Goal: Transaction & Acquisition: Subscribe to service/newsletter

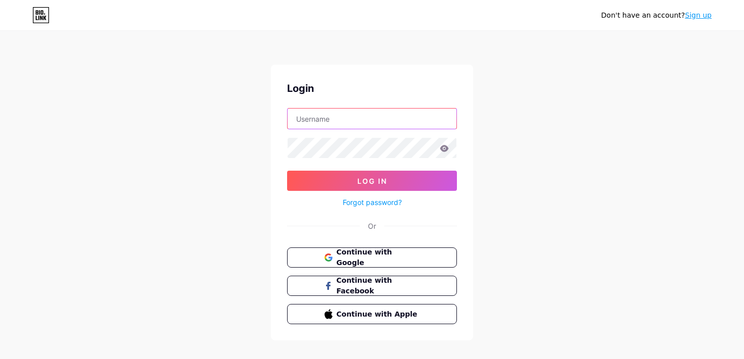
type input "2am_manila"
click at [388, 115] on input "2am_manila" at bounding box center [371, 119] width 169 height 20
click at [495, 195] on div "Don't have an account? Sign up Login 2am_manila Log In Forgot password? Or Cont…" at bounding box center [372, 186] width 744 height 373
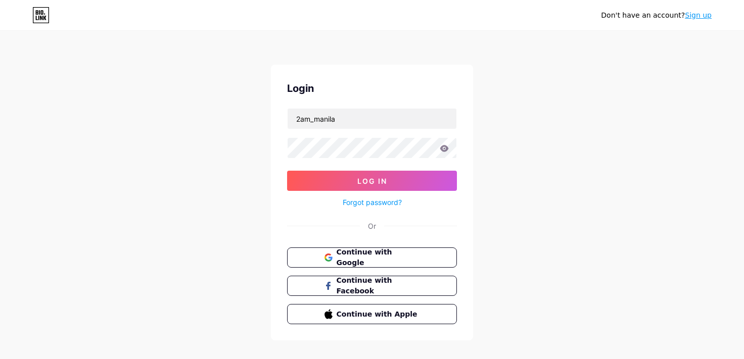
scroll to position [12, 0]
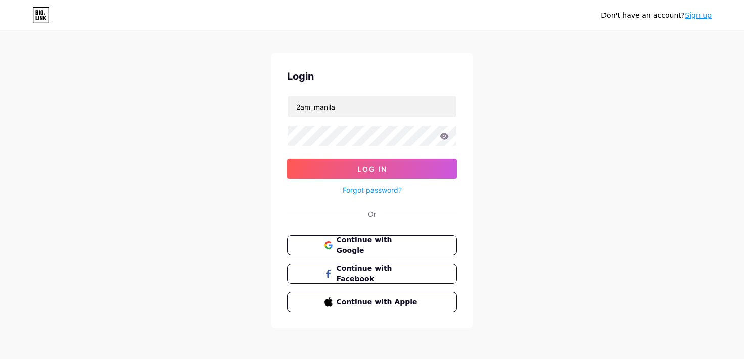
click at [705, 17] on link "Sign up" at bounding box center [698, 15] width 27 height 8
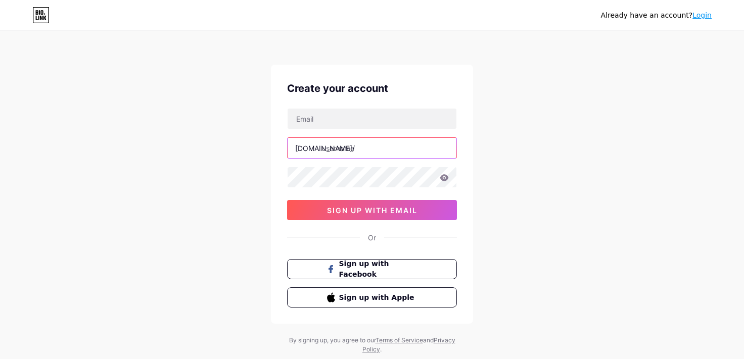
type input "2am_manila"
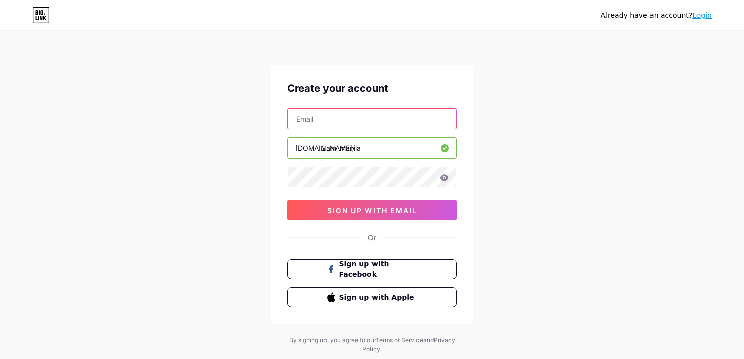
click at [425, 112] on input "text" at bounding box center [371, 119] width 169 height 20
type input "[EMAIL_ADDRESS][DOMAIN_NAME]"
click at [417, 142] on input "2am_manila" at bounding box center [371, 148] width 169 height 20
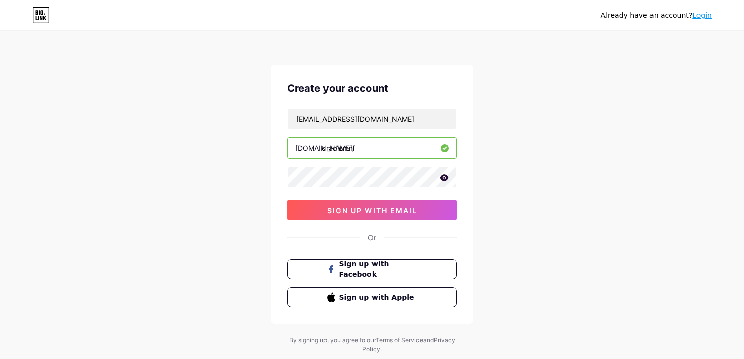
type input "cradlemnl"
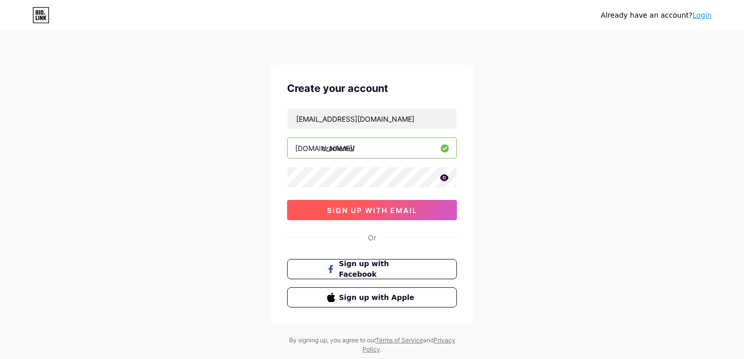
click at [392, 204] on button "sign up with email" at bounding box center [372, 210] width 170 height 20
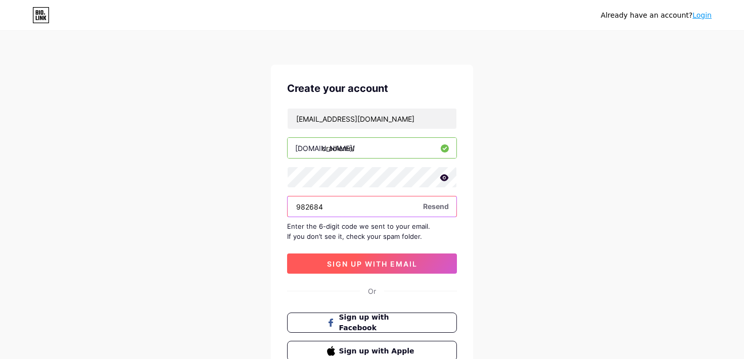
type input "982684"
click at [369, 262] on span "sign up with email" at bounding box center [372, 264] width 90 height 9
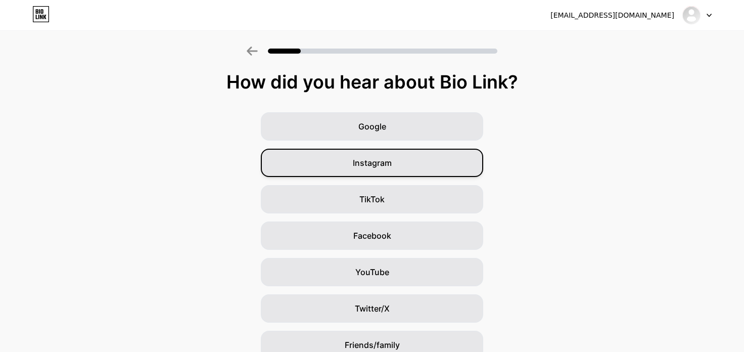
click at [401, 170] on div "Instagram" at bounding box center [372, 163] width 222 height 28
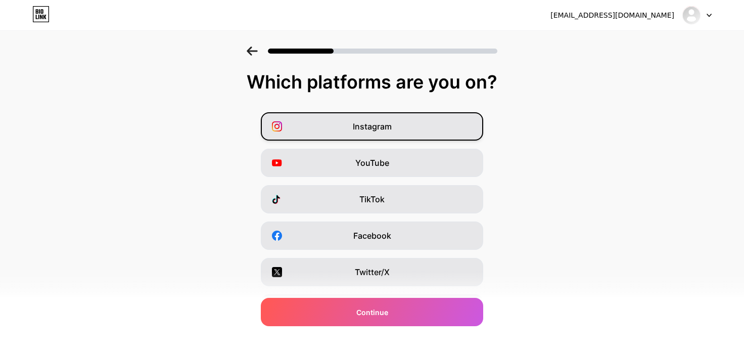
click at [410, 123] on div "Instagram" at bounding box center [372, 126] width 222 height 28
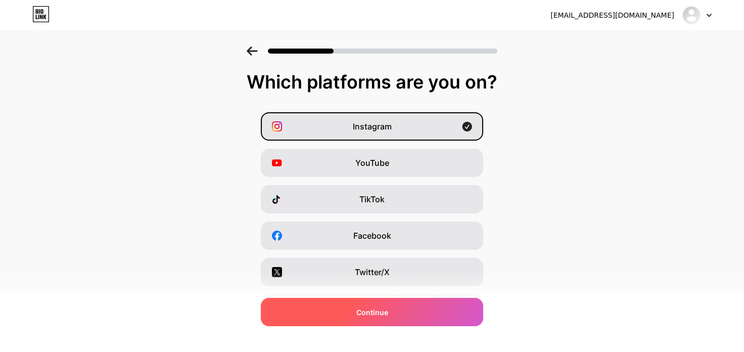
click at [416, 311] on div "Continue" at bounding box center [372, 312] width 222 height 28
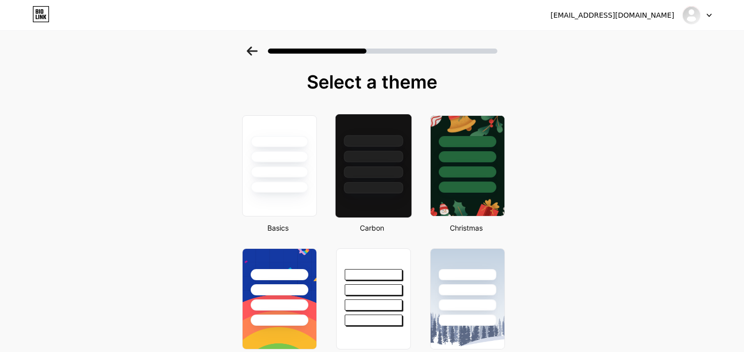
click at [375, 142] on div at bounding box center [373, 141] width 59 height 12
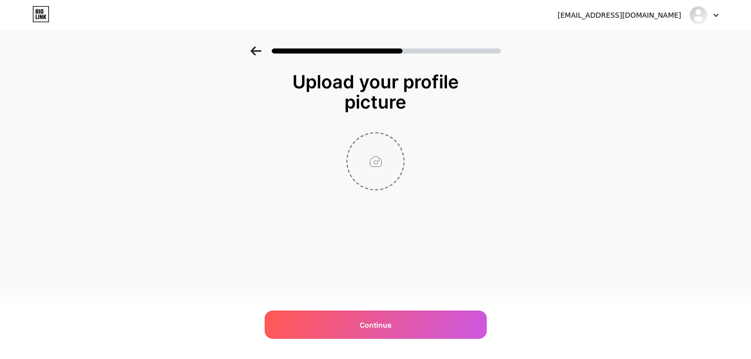
click at [373, 163] on input "file" at bounding box center [376, 161] width 56 height 56
type input "C:\fakepath\CRADLE INSTAGRAM ICON.jpg"
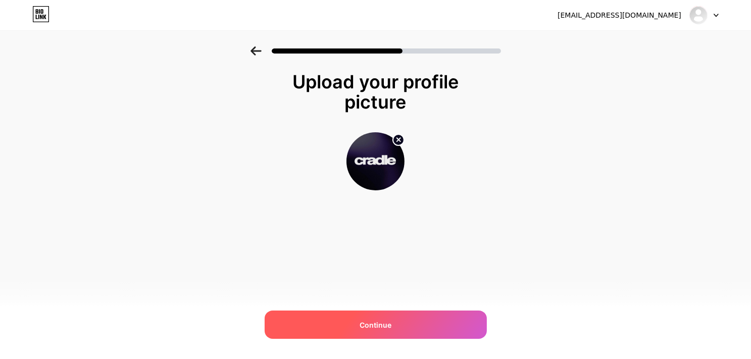
click at [429, 335] on div "Continue" at bounding box center [376, 325] width 222 height 28
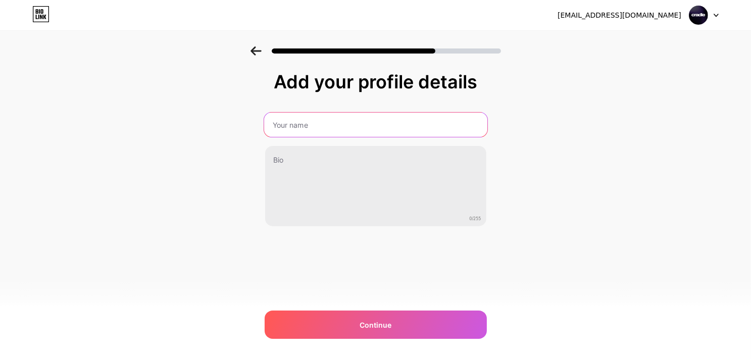
click at [446, 127] on input "text" at bounding box center [375, 125] width 223 height 24
type input "CRADLE MANILA"
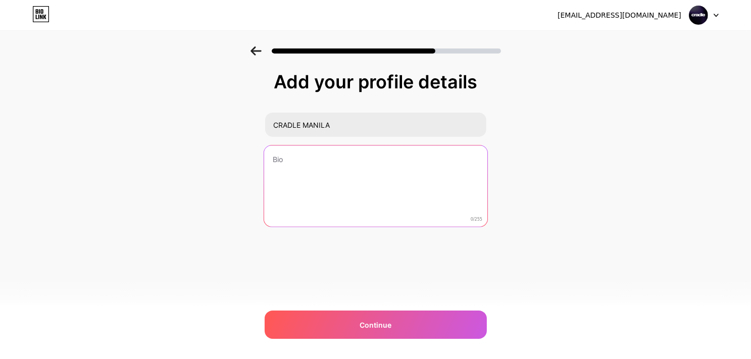
click at [433, 163] on textarea at bounding box center [375, 187] width 223 height 82
type textarea "C"
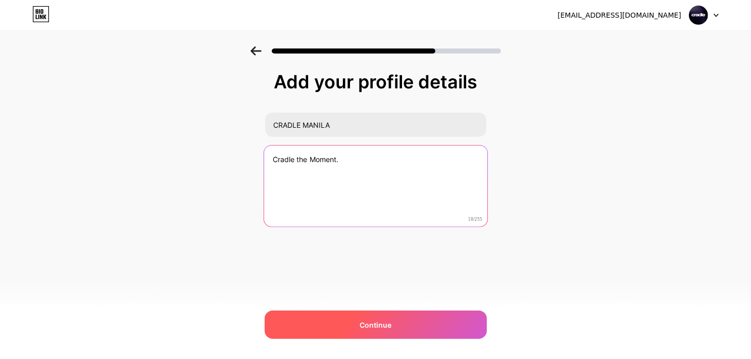
type textarea "Cradle the Moment."
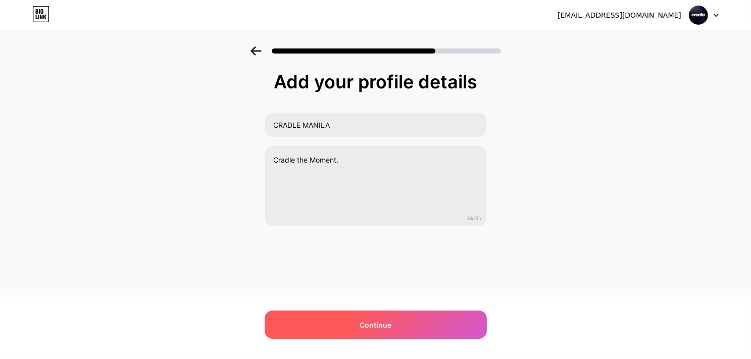
click at [395, 317] on div "Continue" at bounding box center [376, 325] width 222 height 28
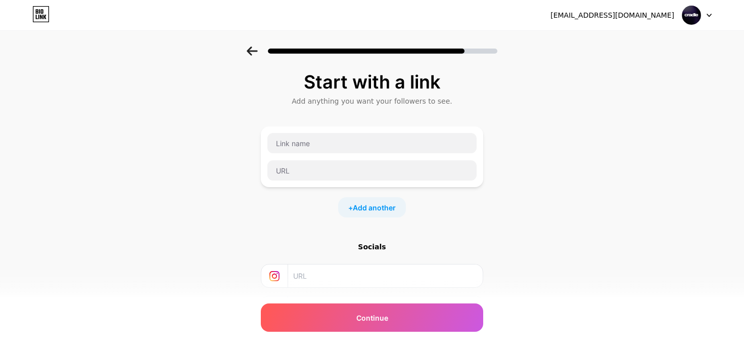
click at [403, 276] on input "text" at bounding box center [384, 275] width 183 height 23
paste input "https://www.instagram.com/cradle.mnl/"
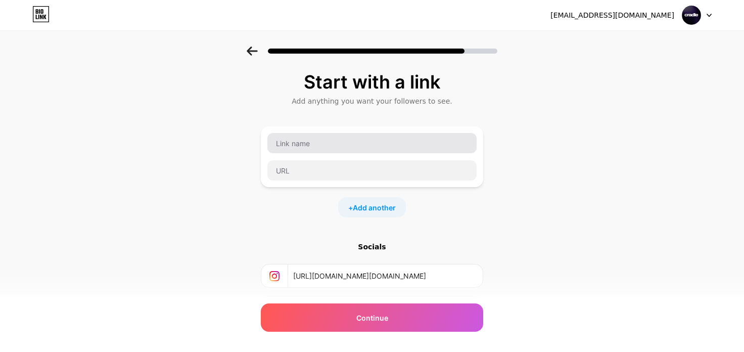
type input "https://www.instagram.com/cradle.mnl/"
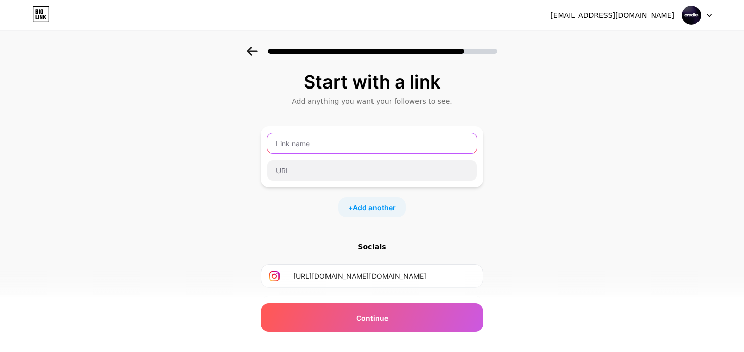
click at [396, 136] on input "text" at bounding box center [371, 143] width 209 height 20
type input "G"
type input "SUMMER IN SEPTEMBER GUESTLIST"
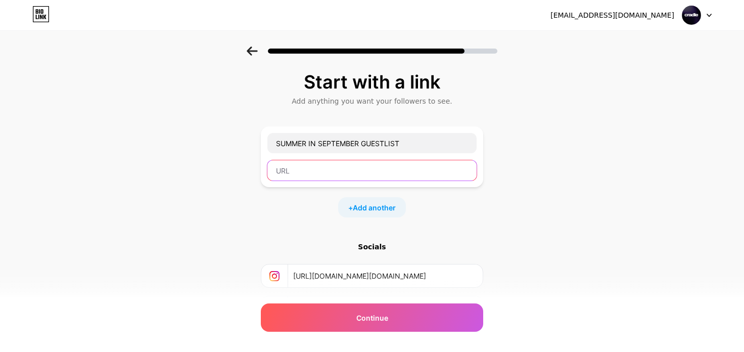
click at [381, 171] on input "text" at bounding box center [371, 170] width 209 height 20
paste input "https://docs.google.com/forms/d/e/1FAIpQLSdGSZTYfvh0WbkoLsb16JvgcoXGoAn34j8fX52…"
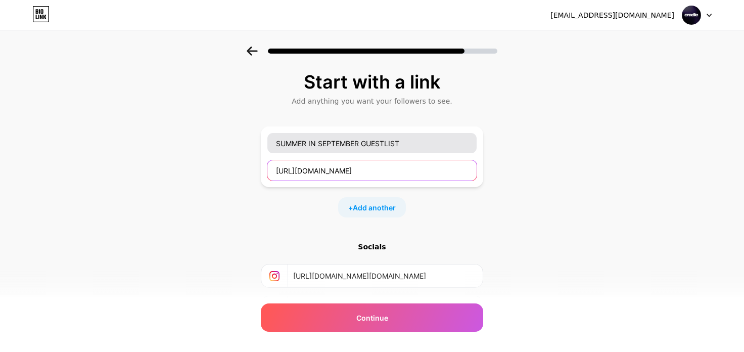
type input "https://docs.google.com/forms/d/e/1FAIpQLSdGSZTYfvh0WbkoLsb16JvgcoXGoAn34j8fX52…"
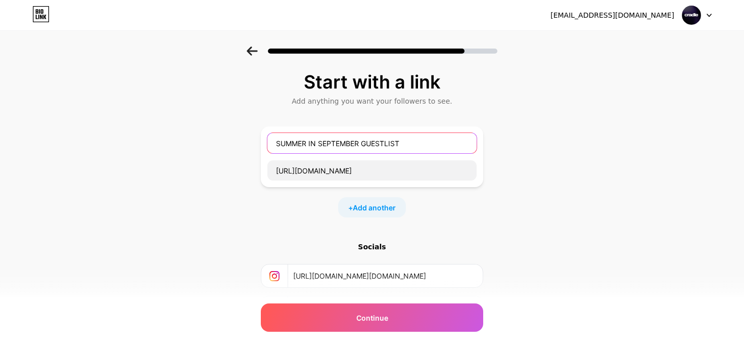
scroll to position [0, 0]
click at [366, 143] on input "SUMMER IN SEPTEMBER GUESTLIST" at bounding box center [371, 143] width 209 height 20
click at [279, 143] on input "SUMMER IN SEPTEMBER] GUESTLIST" at bounding box center [371, 143] width 209 height 20
type input "[SUMMER IN SEPTEMBER] GUESTLIST"
click at [375, 207] on span "Add another" at bounding box center [374, 207] width 43 height 11
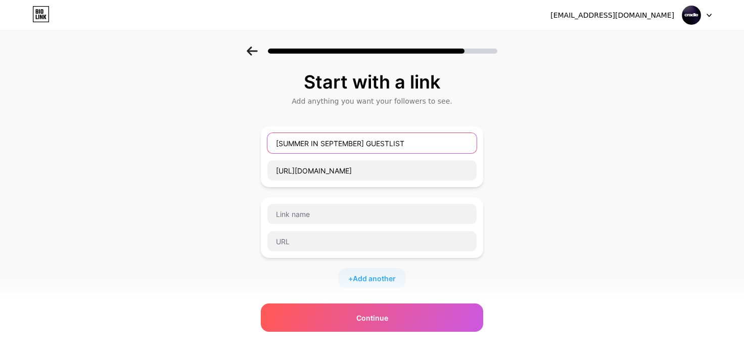
click at [384, 144] on input "[SUMMER IN SEPTEMBER] GUESTLIST" at bounding box center [371, 143] width 209 height 20
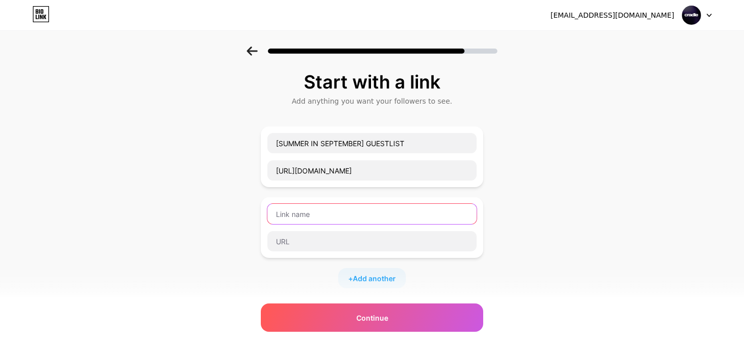
click at [368, 215] on input "text" at bounding box center [371, 214] width 209 height 20
paste input "[SUMMER IN SEPTEMBER] GUESTLIST"
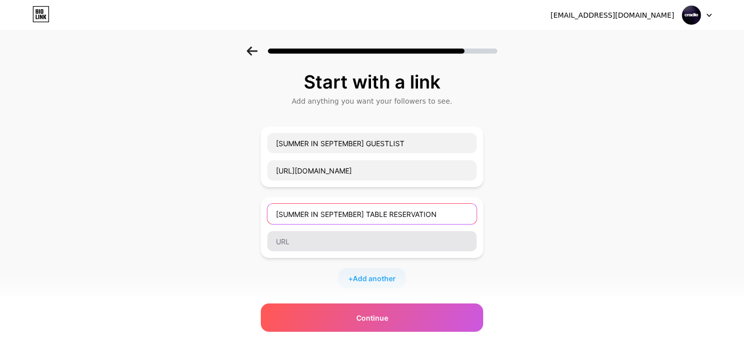
type input "[SUMMER IN SEPTEMBER] TABLE RESERVATION"
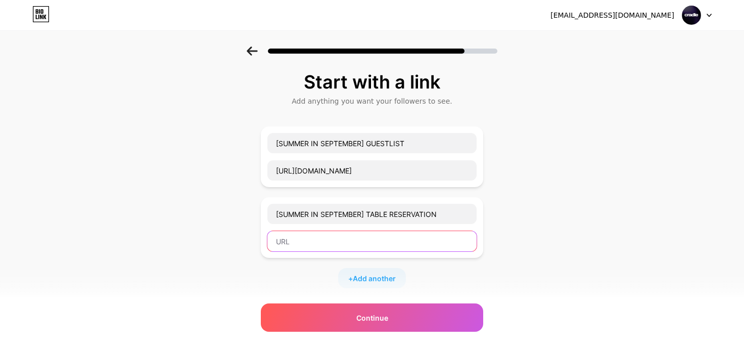
click at [371, 247] on input "text" at bounding box center [371, 241] width 209 height 20
paste input "https://docs.google.com/forms/d/e/1FAIpQLSfgqvGrxVnJT4eE6dewhk6hpNVw3mtnKlxkx8p…"
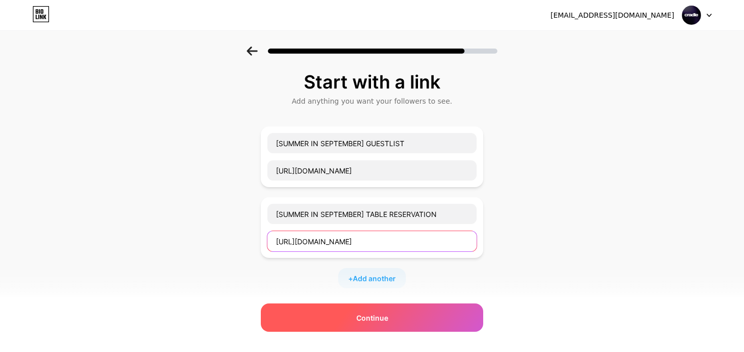
type input "https://docs.google.com/forms/d/e/1FAIpQLSfgqvGrxVnJT4eE6dewhk6hpNVw3mtnKlxkx8p…"
click at [382, 320] on span "Continue" at bounding box center [372, 317] width 32 height 11
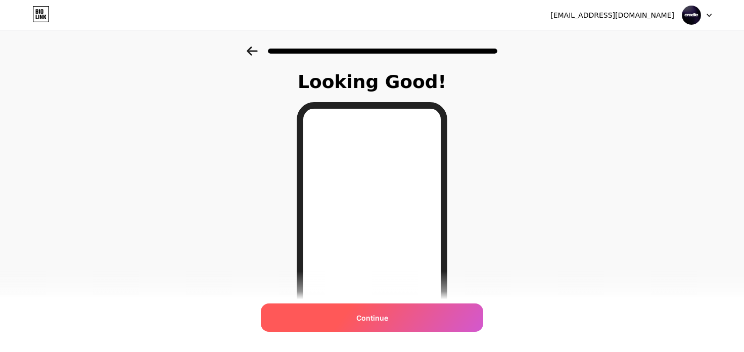
click at [401, 328] on div "Continue" at bounding box center [372, 317] width 222 height 28
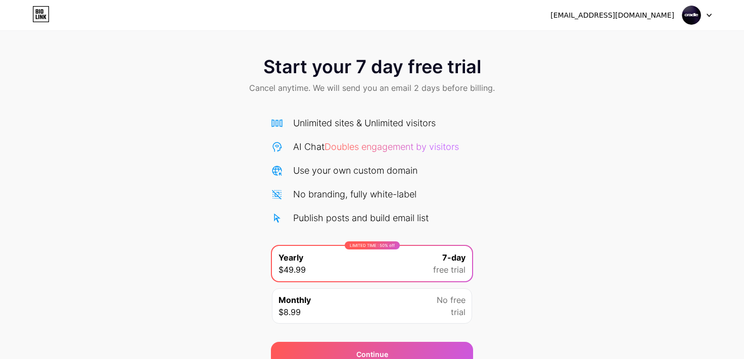
scroll to position [46, 0]
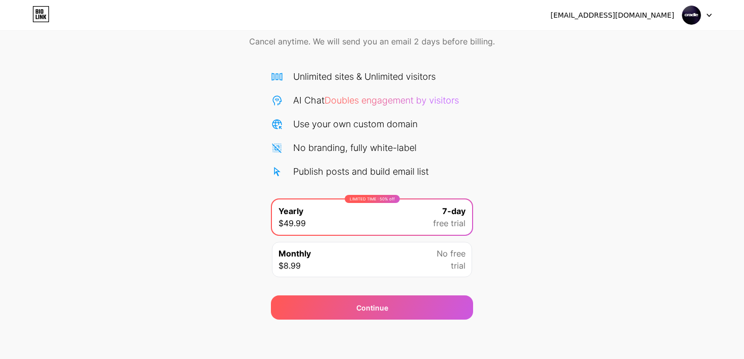
click at [495, 178] on div "Start your 7 day free trial Cancel anytime. We will send you an email 2 days be…" at bounding box center [372, 160] width 744 height 320
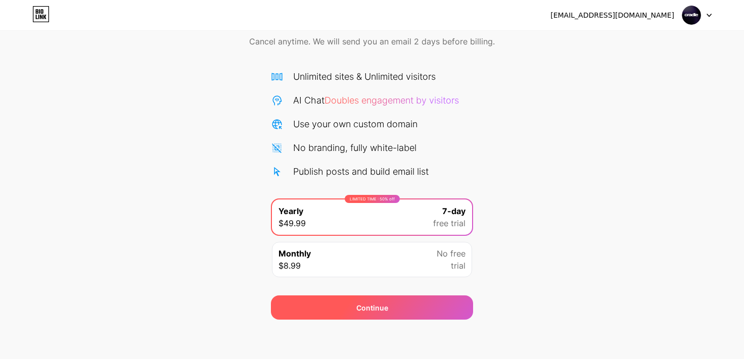
click at [404, 305] on div "Continue" at bounding box center [372, 308] width 202 height 24
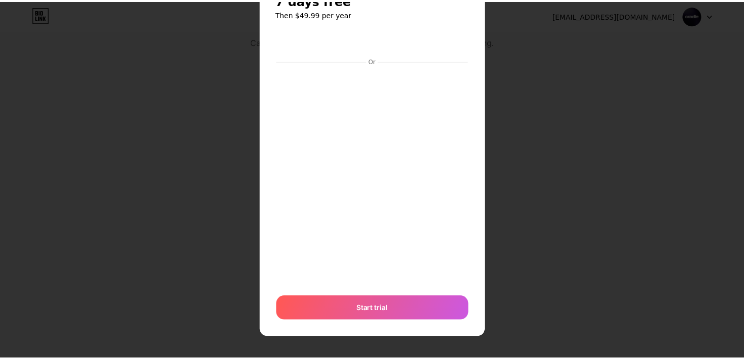
scroll to position [0, 0]
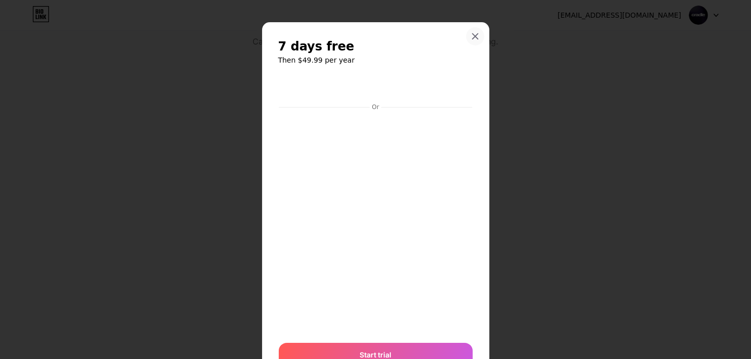
click at [472, 35] on icon at bounding box center [475, 36] width 8 height 8
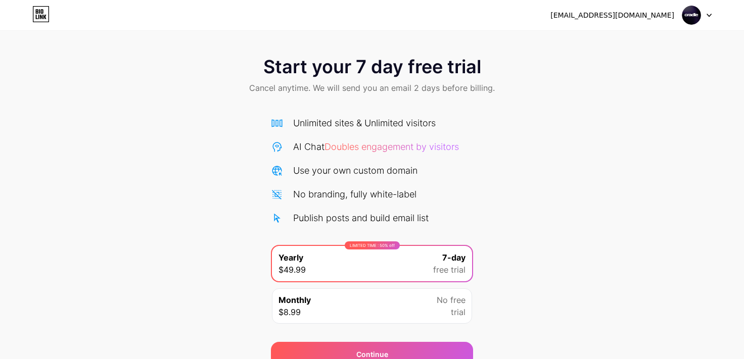
click at [706, 14] on icon at bounding box center [708, 16] width 5 height 4
click at [697, 8] on img at bounding box center [691, 15] width 19 height 19
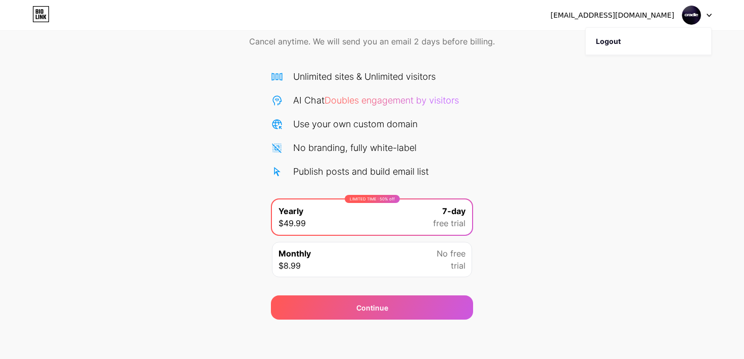
click at [410, 258] on div "Monthly $8.99 No free trial" at bounding box center [372, 259] width 200 height 35
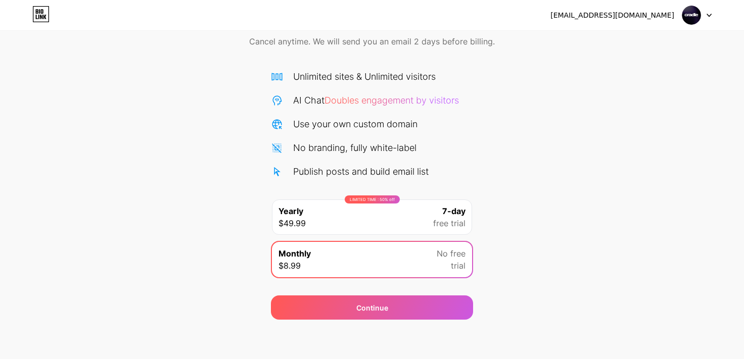
click at [441, 222] on span "free trial" at bounding box center [449, 223] width 32 height 12
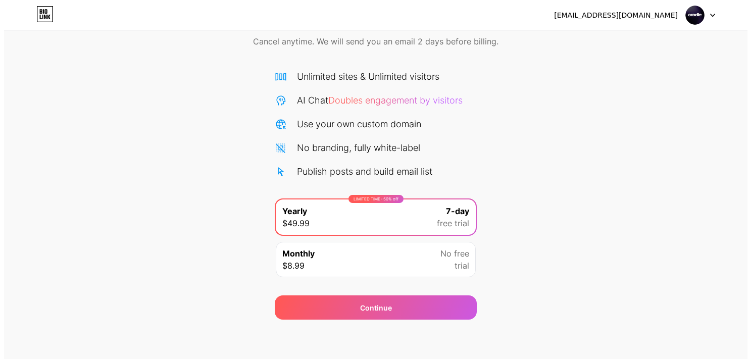
scroll to position [0, 0]
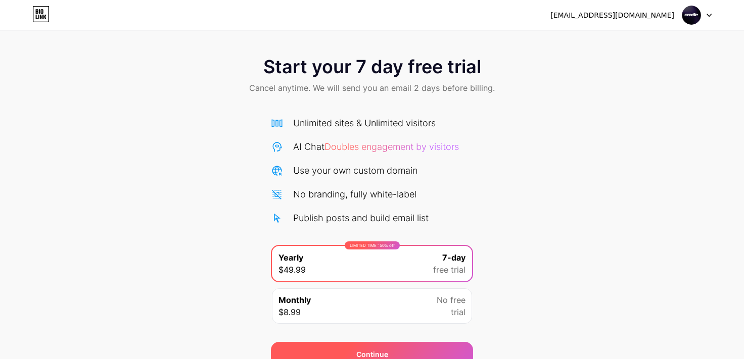
click at [410, 343] on div "Continue" at bounding box center [372, 354] width 202 height 24
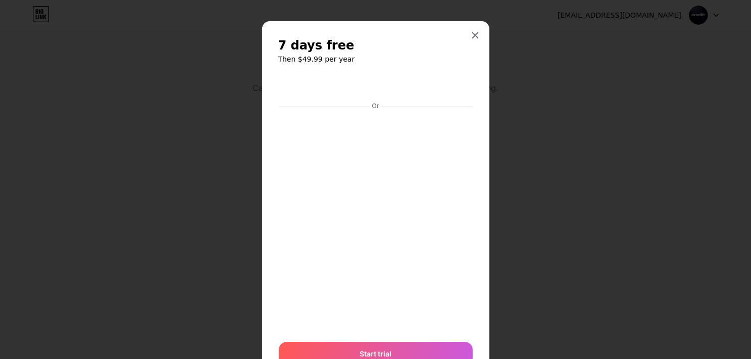
scroll to position [46, 0]
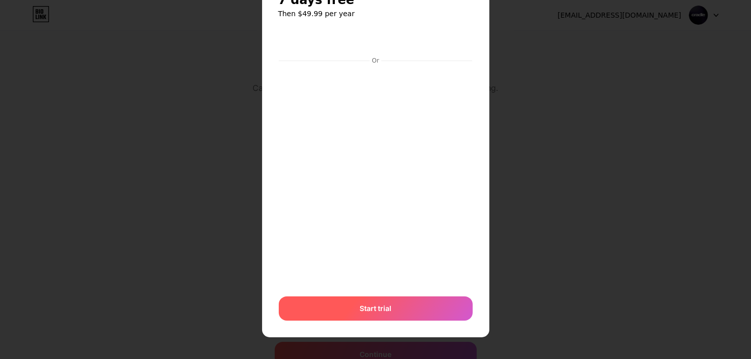
click at [426, 300] on div "Start trial" at bounding box center [376, 309] width 194 height 24
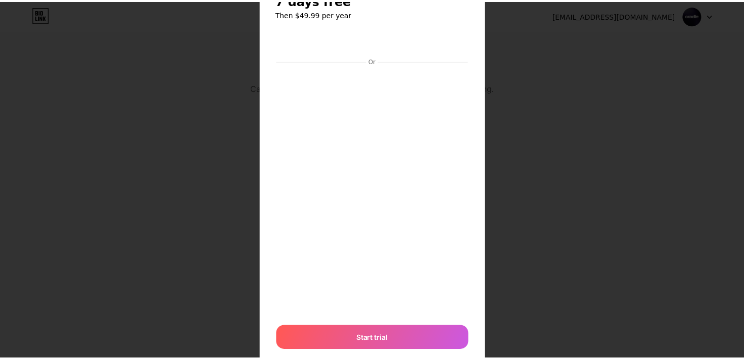
scroll to position [0, 0]
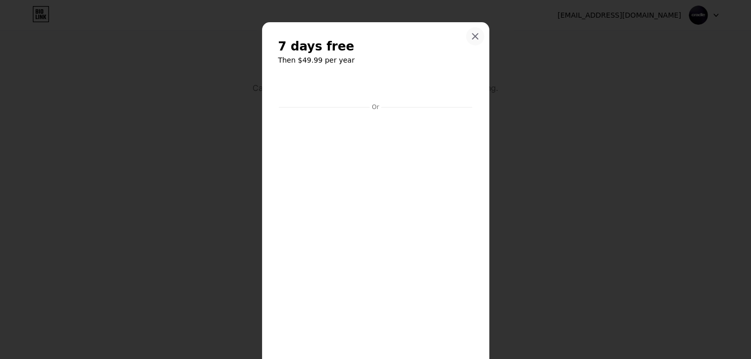
click at [471, 36] on icon at bounding box center [475, 36] width 8 height 8
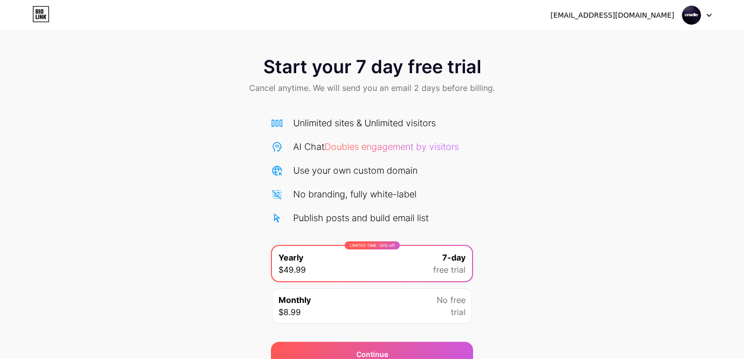
click at [44, 14] on icon at bounding box center [40, 14] width 17 height 16
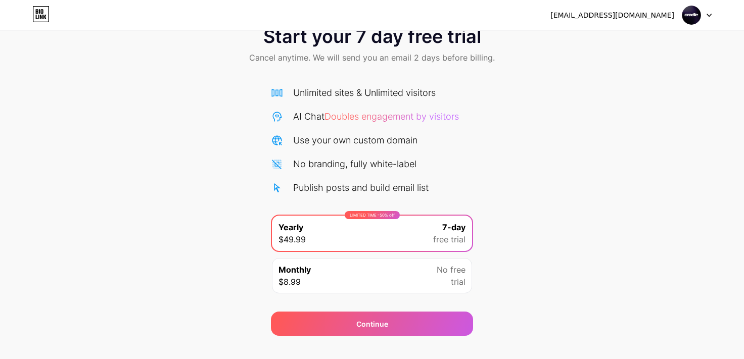
scroll to position [46, 0]
